Goal: Register for event/course

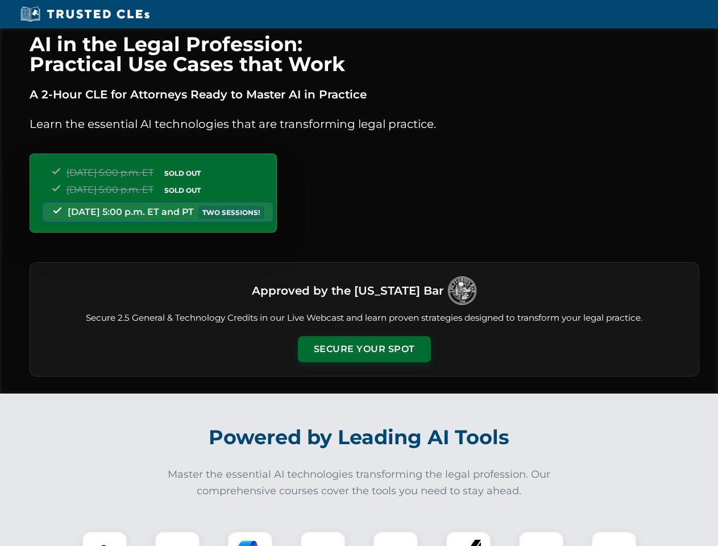
click at [364, 349] on button "Secure Your Spot" at bounding box center [364, 349] width 133 height 26
click at [105, 539] on img at bounding box center [104, 553] width 33 height 33
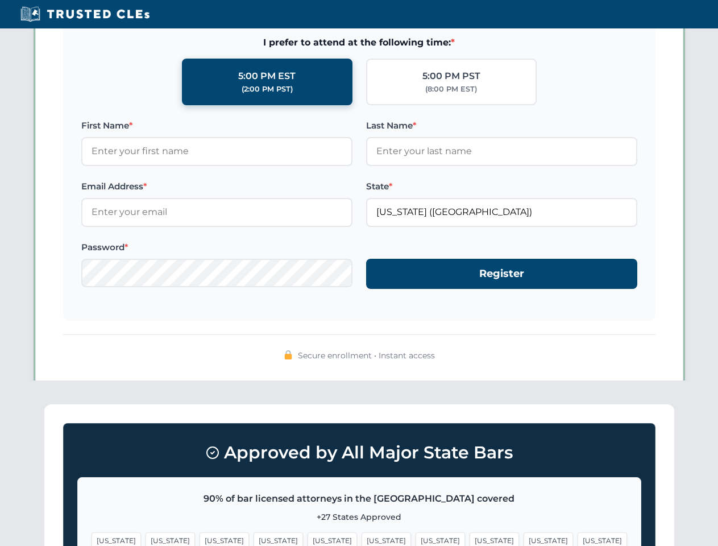
click at [416, 539] on span "[US_STATE]" at bounding box center [440, 540] width 49 height 16
click at [524, 539] on span "[US_STATE]" at bounding box center [548, 540] width 49 height 16
